Goal: Information Seeking & Learning: Learn about a topic

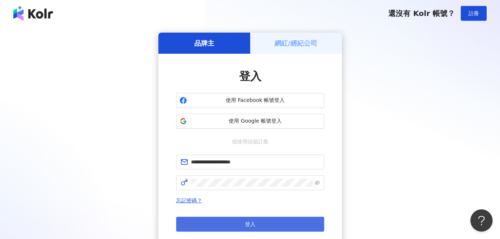
click at [279, 227] on button "登入" at bounding box center [250, 223] width 148 height 15
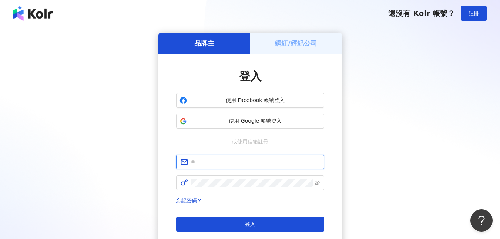
type input "**********"
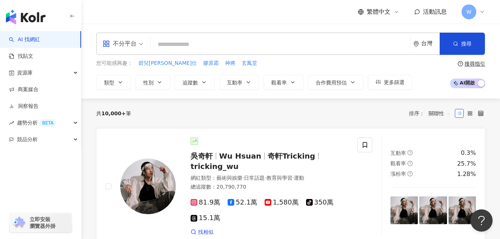
click at [472, 13] on span "W" at bounding box center [468, 11] width 15 height 15
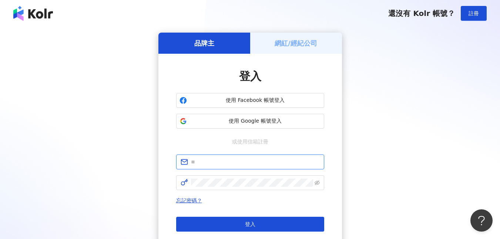
type input "**********"
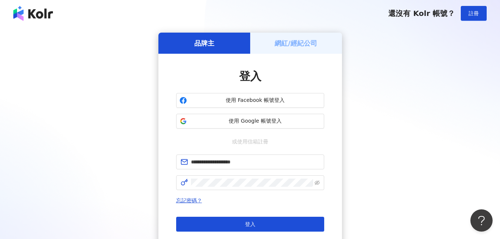
click at [296, 40] on h5 "網紅/經紀公司" at bounding box center [296, 42] width 43 height 9
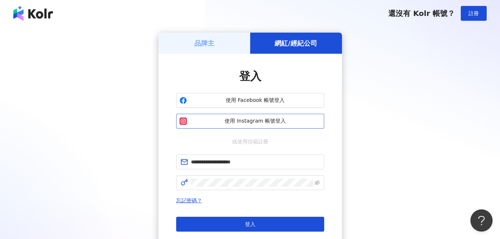
click at [266, 118] on span "使用 Instagram 帳號登入" at bounding box center [255, 120] width 131 height 7
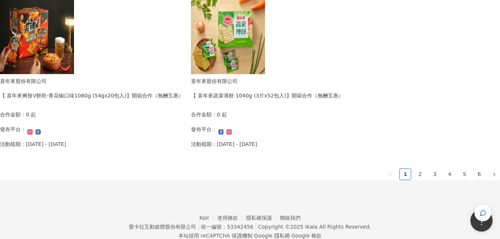
scroll to position [518, 0]
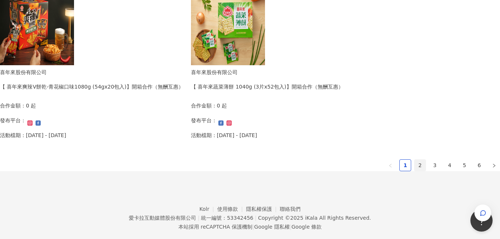
click at [414, 159] on link "2" at bounding box center [419, 164] width 11 height 11
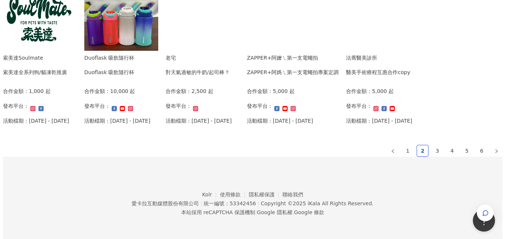
scroll to position [554, 0]
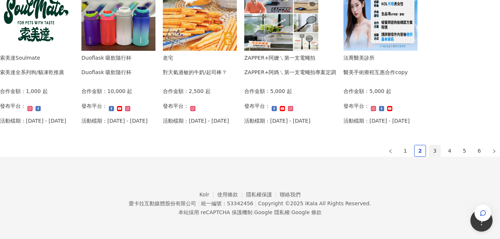
click at [429, 145] on link "3" at bounding box center [434, 150] width 11 height 11
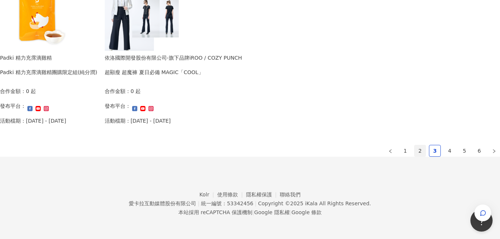
click at [414, 145] on link "2" at bounding box center [419, 150] width 11 height 11
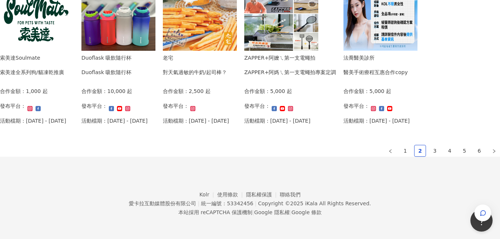
drag, startPoint x: 258, startPoint y: 43, endPoint x: 220, endPoint y: 50, distance: 39.2
click at [244, 54] on div "ZAPPER+阿嬤ㄟ第一支電蠅拍 ZAPPER+阿媽ㄟ第一支電蠅拍專案定調 合作金額： 5,000 起 發布平台： 活動檔期：[DATE] - [DATE]" at bounding box center [290, 92] width 92 height 76
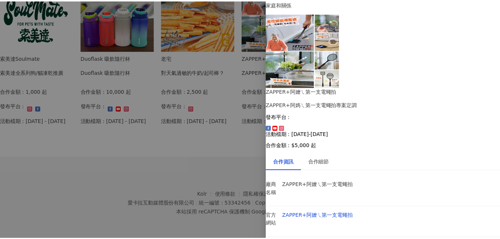
scroll to position [0, 0]
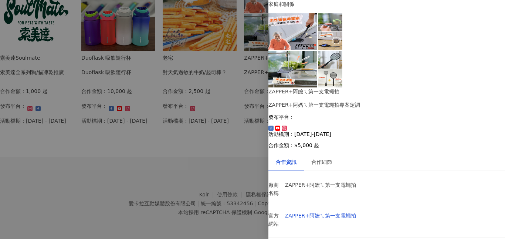
click at [158, 170] on div at bounding box center [252, 119] width 505 height 239
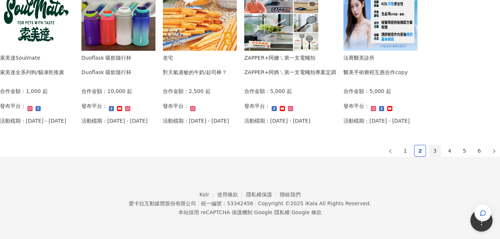
click at [429, 145] on link "3" at bounding box center [434, 150] width 11 height 11
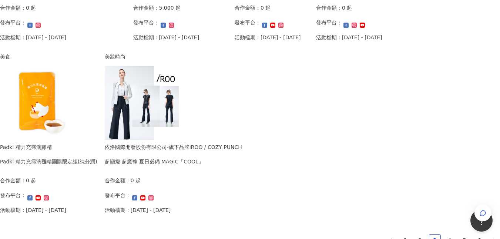
scroll to position [480, 0]
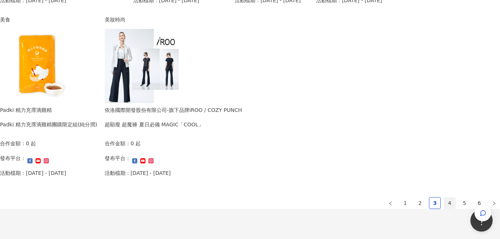
click at [444, 197] on link "4" at bounding box center [449, 202] width 11 height 11
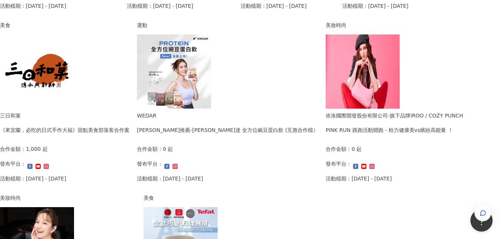
scroll to position [443, 0]
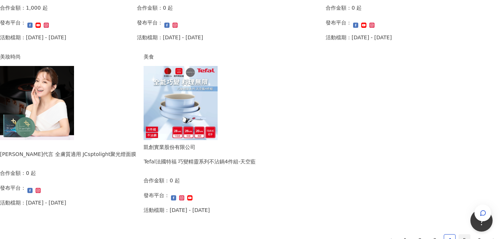
click at [459, 234] on link "5" at bounding box center [464, 239] width 11 height 11
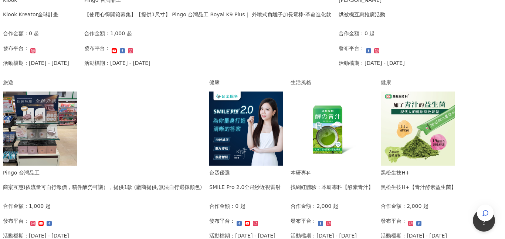
scroll to position [258, 0]
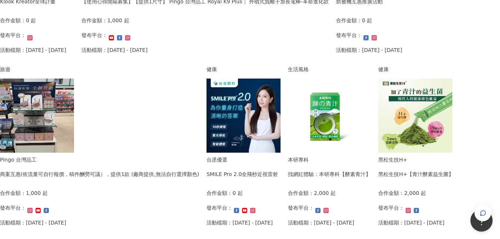
drag, startPoint x: 154, startPoint y: 160, endPoint x: 131, endPoint y: 164, distance: 22.9
click at [131, 170] on div "商案互惠(依流量可自行報價，稿件酬勞可議），提供1款 (廠商提供,無法自行選擇顏色)" at bounding box center [99, 174] width 199 height 8
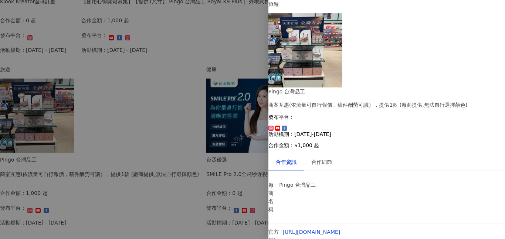
scroll to position [59, 0]
click at [4, 161] on div at bounding box center [252, 119] width 505 height 239
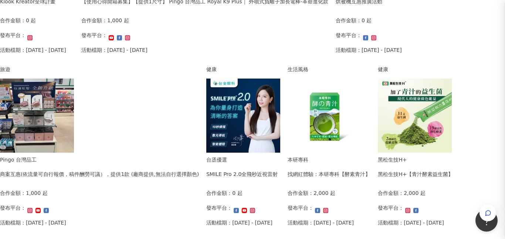
scroll to position [0, 0]
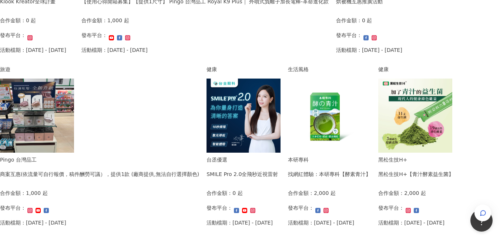
click at [258, 170] on div "SMILE Pro 2.0全飛秒近視雷射" at bounding box center [241, 174] width 71 height 8
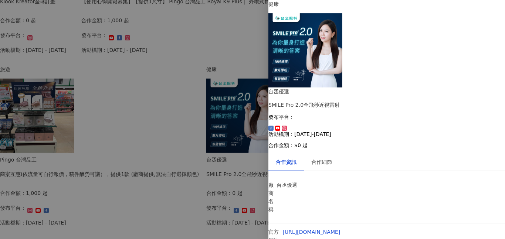
scroll to position [23, 0]
click at [0, 151] on div at bounding box center [252, 119] width 505 height 239
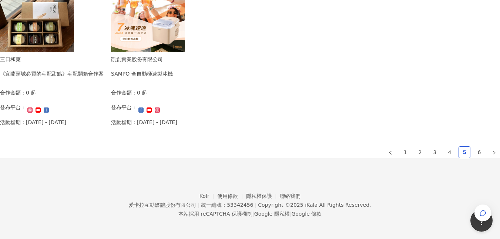
scroll to position [482, 0]
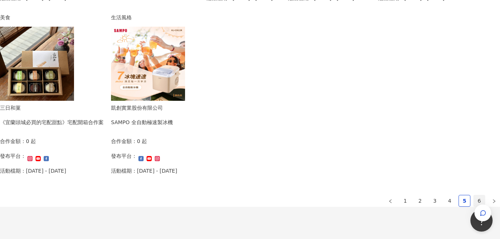
click at [474, 196] on link "6" at bounding box center [479, 200] width 11 height 11
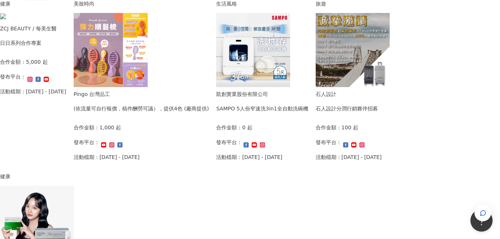
scroll to position [299, 0]
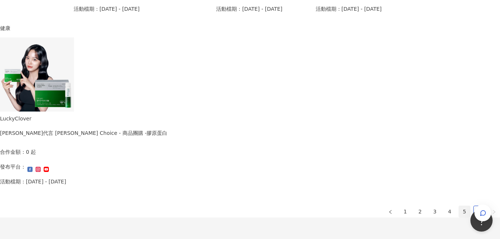
click at [459, 206] on link "5" at bounding box center [464, 211] width 11 height 11
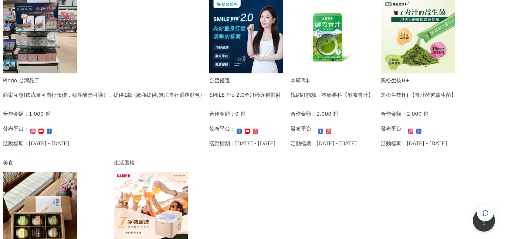
scroll to position [447, 0]
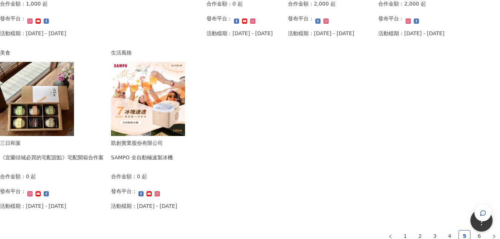
click at [185, 108] on img at bounding box center [148, 99] width 74 height 74
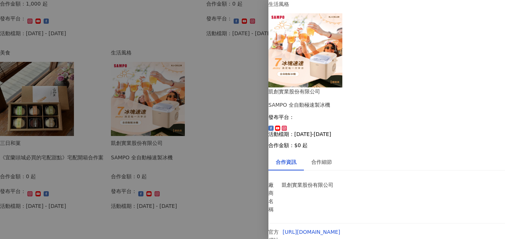
scroll to position [81, 0]
click at [341, 229] on link "[URL][DOMAIN_NAME]" at bounding box center [312, 232] width 58 height 6
